Goal: Task Accomplishment & Management: Use online tool/utility

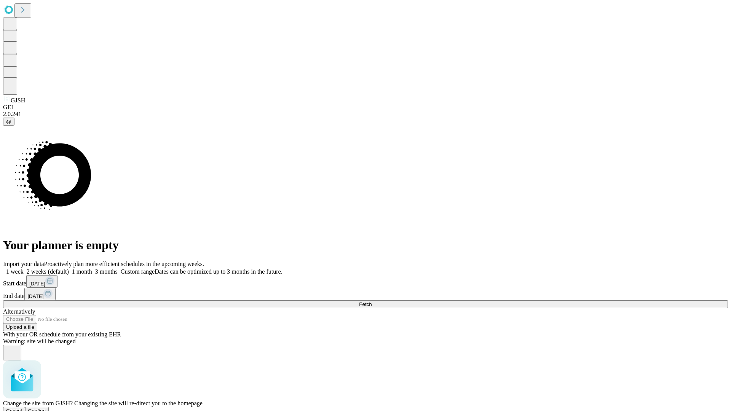
click at [46, 408] on span "Confirm" at bounding box center [37, 411] width 18 height 6
click at [69, 268] on label "2 weeks (default)" at bounding box center [46, 271] width 45 height 6
click at [371, 301] on span "Fetch" at bounding box center [365, 304] width 13 height 6
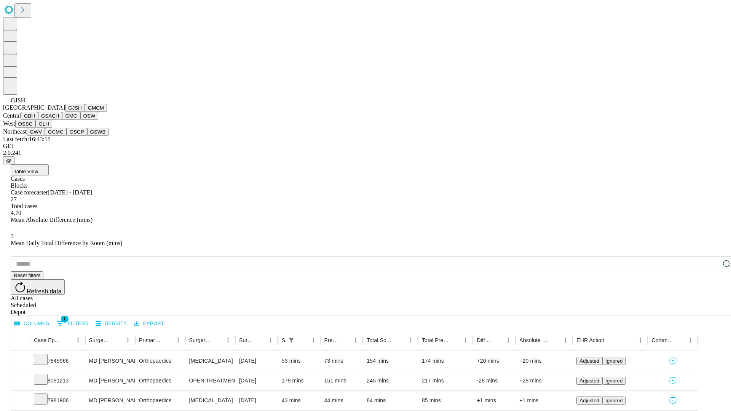
click at [85, 112] on button "GMCM" at bounding box center [96, 108] width 22 height 8
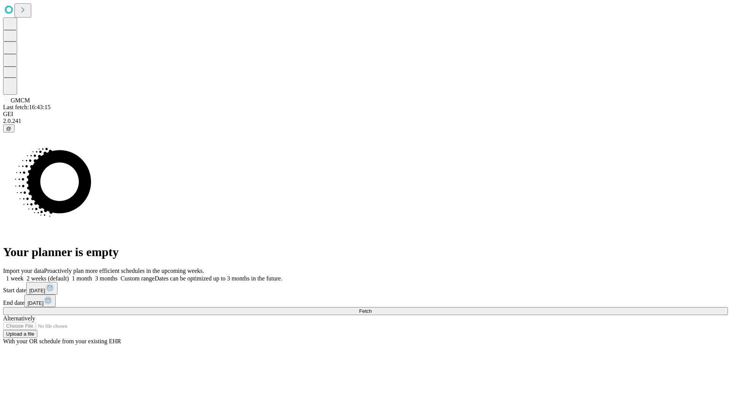
click at [69, 275] on label "2 weeks (default)" at bounding box center [46, 278] width 45 height 6
click at [371, 308] on span "Fetch" at bounding box center [365, 311] width 13 height 6
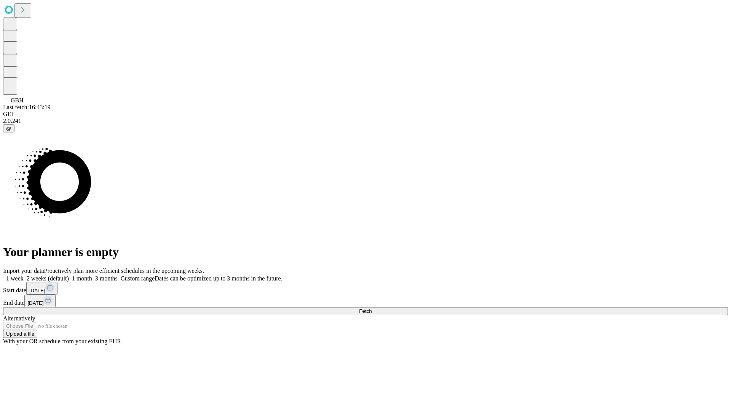
click at [69, 275] on label "2 weeks (default)" at bounding box center [46, 278] width 45 height 6
click at [371, 308] on span "Fetch" at bounding box center [365, 311] width 13 height 6
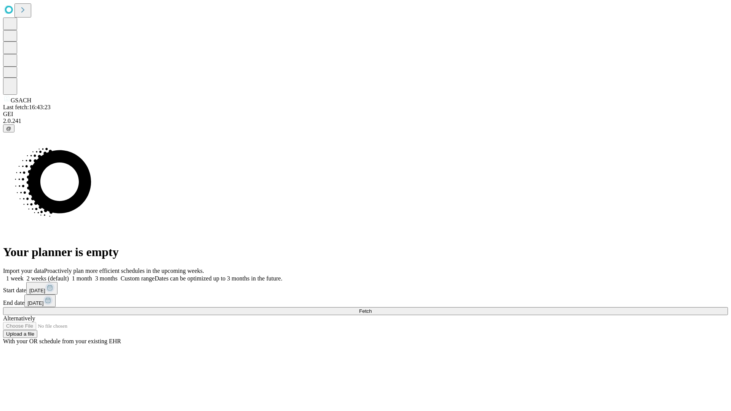
click at [69, 275] on label "2 weeks (default)" at bounding box center [46, 278] width 45 height 6
click at [371, 308] on span "Fetch" at bounding box center [365, 311] width 13 height 6
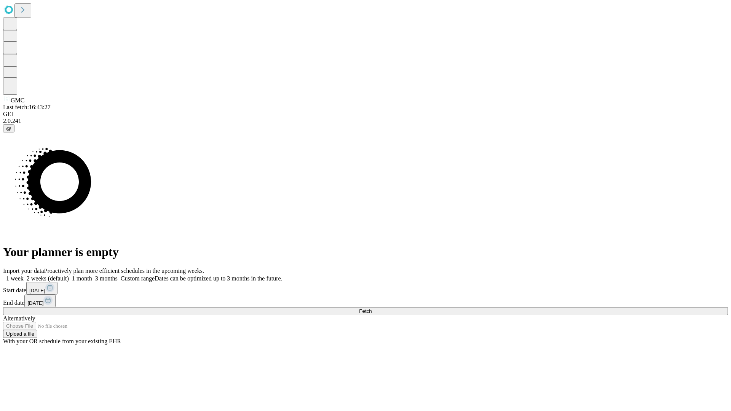
click at [69, 275] on label "2 weeks (default)" at bounding box center [46, 278] width 45 height 6
click at [371, 308] on span "Fetch" at bounding box center [365, 311] width 13 height 6
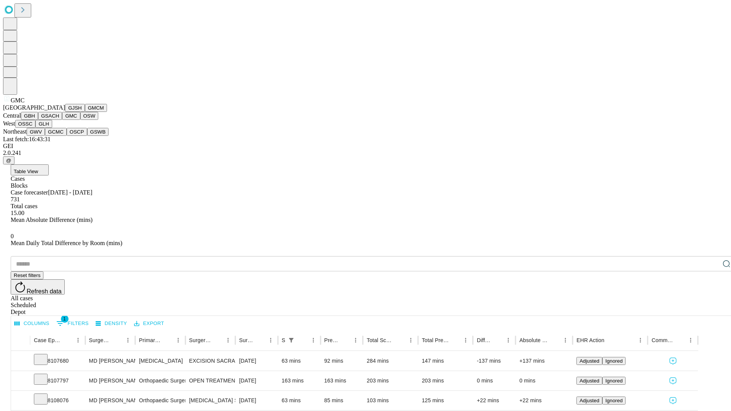
click at [80, 120] on button "OSW" at bounding box center [89, 116] width 18 height 8
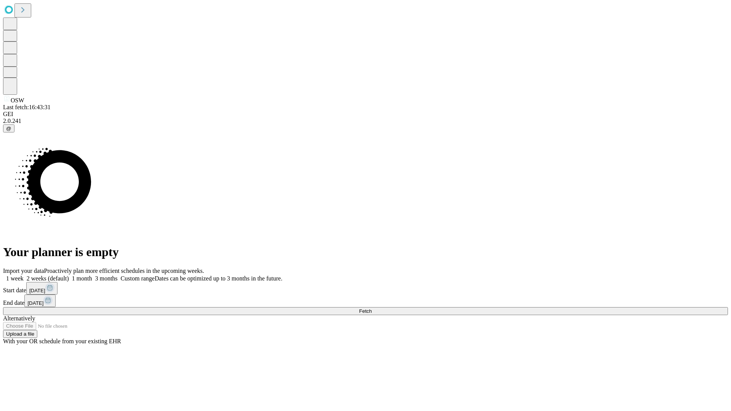
click at [69, 275] on label "2 weeks (default)" at bounding box center [46, 278] width 45 height 6
click at [371, 308] on span "Fetch" at bounding box center [365, 311] width 13 height 6
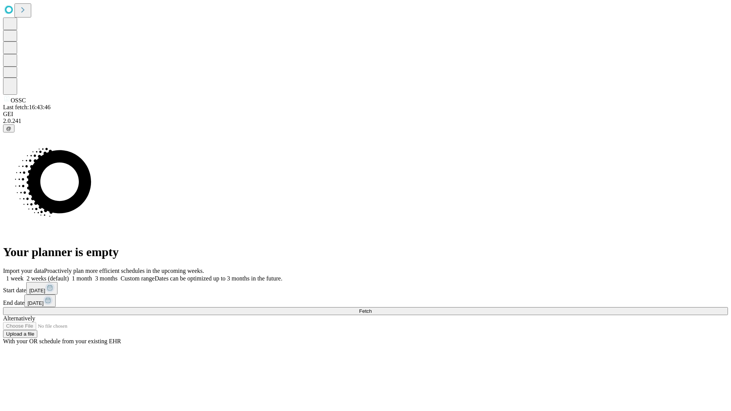
click at [69, 275] on label "2 weeks (default)" at bounding box center [46, 278] width 45 height 6
click at [371, 308] on span "Fetch" at bounding box center [365, 311] width 13 height 6
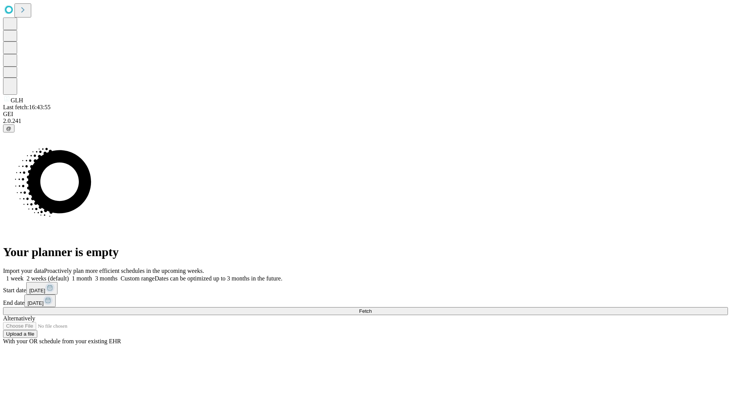
click at [69, 275] on label "2 weeks (default)" at bounding box center [46, 278] width 45 height 6
click at [371, 308] on span "Fetch" at bounding box center [365, 311] width 13 height 6
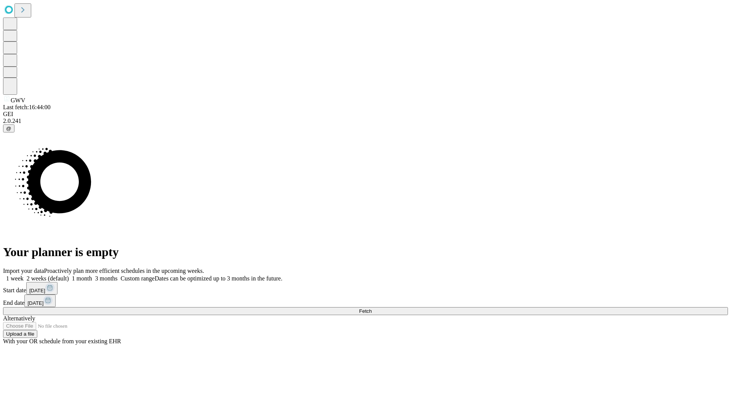
click at [69, 275] on label "2 weeks (default)" at bounding box center [46, 278] width 45 height 6
click at [371, 308] on span "Fetch" at bounding box center [365, 311] width 13 height 6
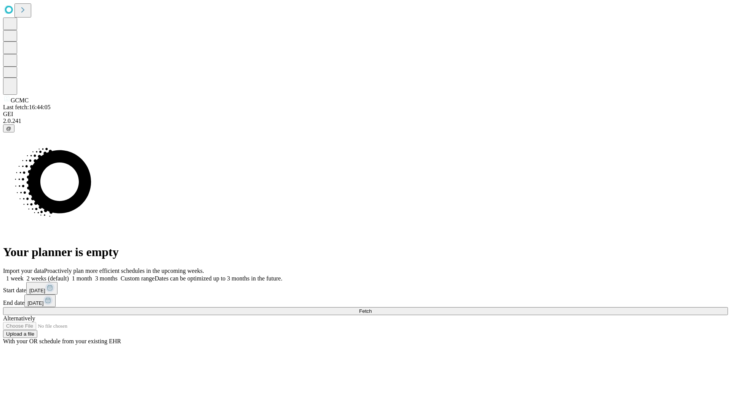
click at [69, 275] on label "2 weeks (default)" at bounding box center [46, 278] width 45 height 6
click at [371, 308] on span "Fetch" at bounding box center [365, 311] width 13 height 6
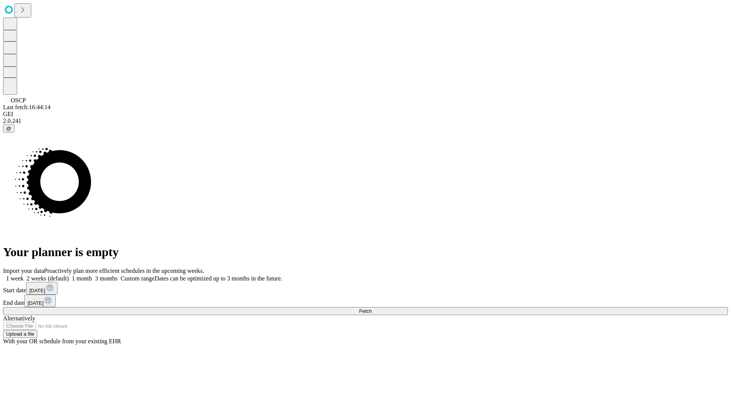
click at [69, 275] on label "2 weeks (default)" at bounding box center [46, 278] width 45 height 6
click at [371, 308] on span "Fetch" at bounding box center [365, 311] width 13 height 6
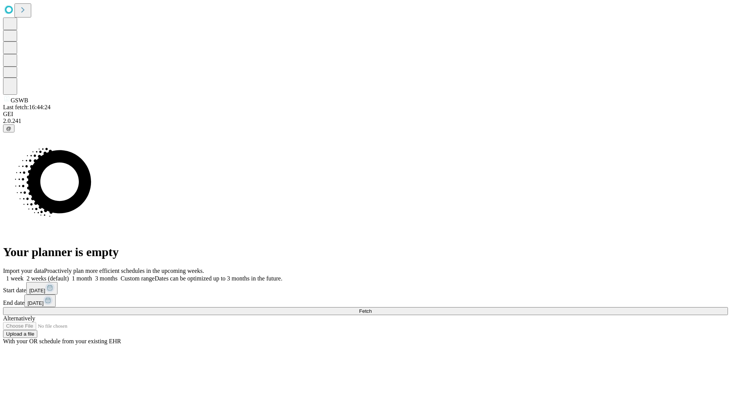
click at [69, 275] on label "2 weeks (default)" at bounding box center [46, 278] width 45 height 6
click at [371, 308] on span "Fetch" at bounding box center [365, 311] width 13 height 6
